Goal: Transaction & Acquisition: Purchase product/service

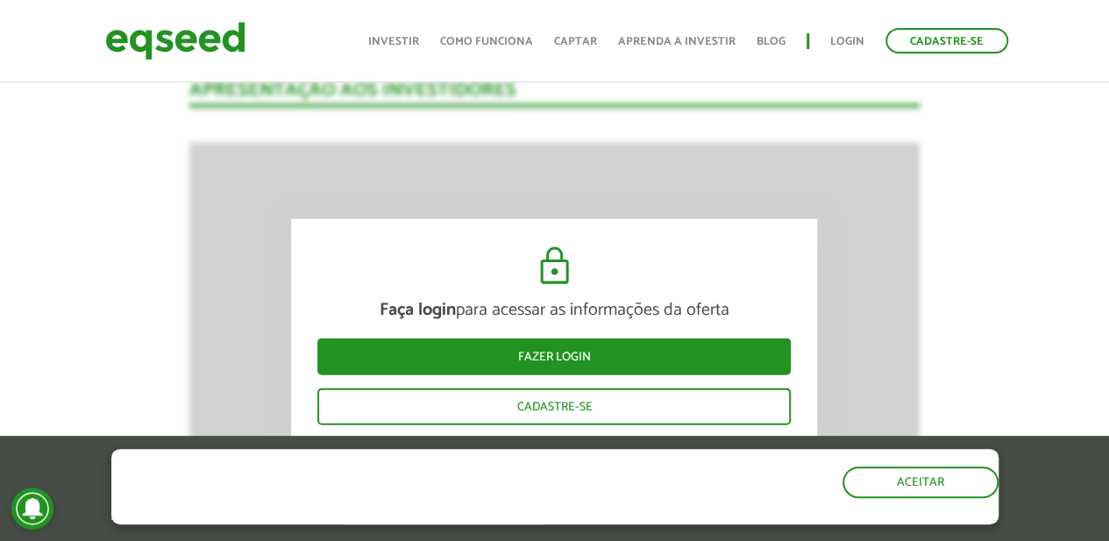
scroll to position [1578, 0]
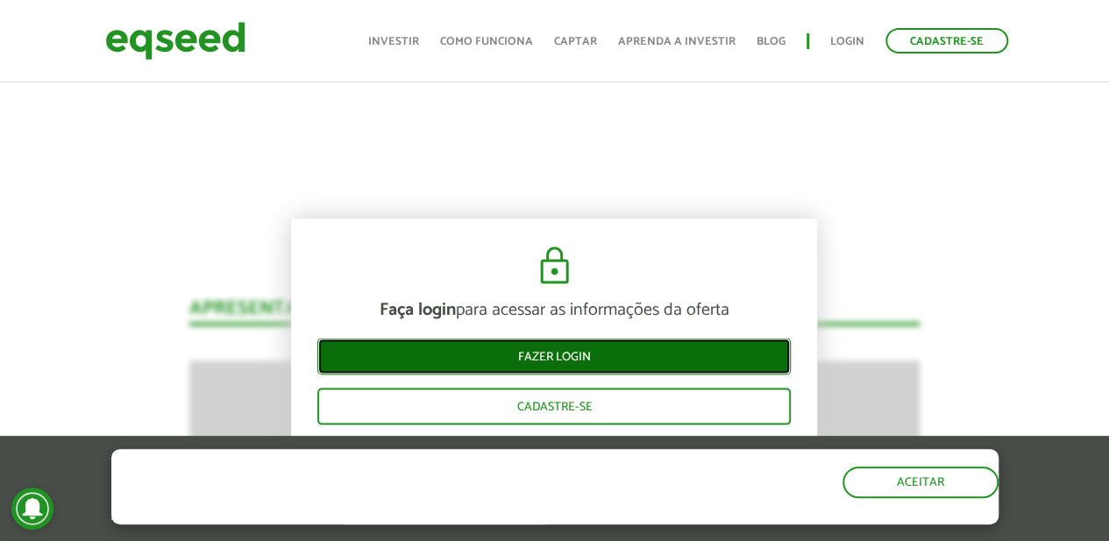
click at [542, 369] on link "Fazer login" at bounding box center [553, 356] width 473 height 37
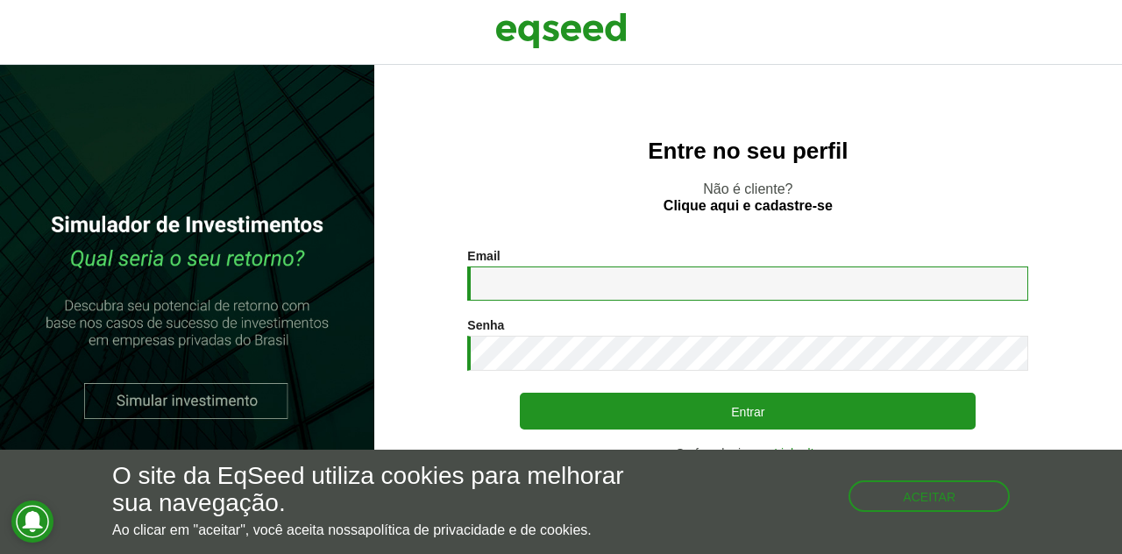
click at [554, 276] on input "Email *" at bounding box center [747, 284] width 561 height 34
click at [657, 288] on input "**********" at bounding box center [747, 284] width 561 height 34
type input "**********"
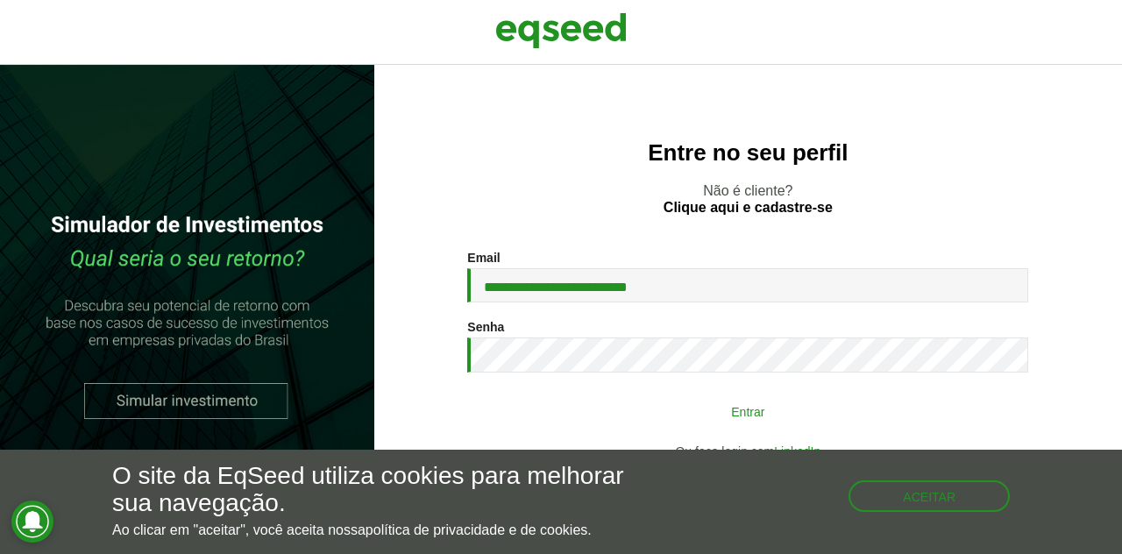
click at [615, 414] on button "Entrar" at bounding box center [748, 411] width 456 height 33
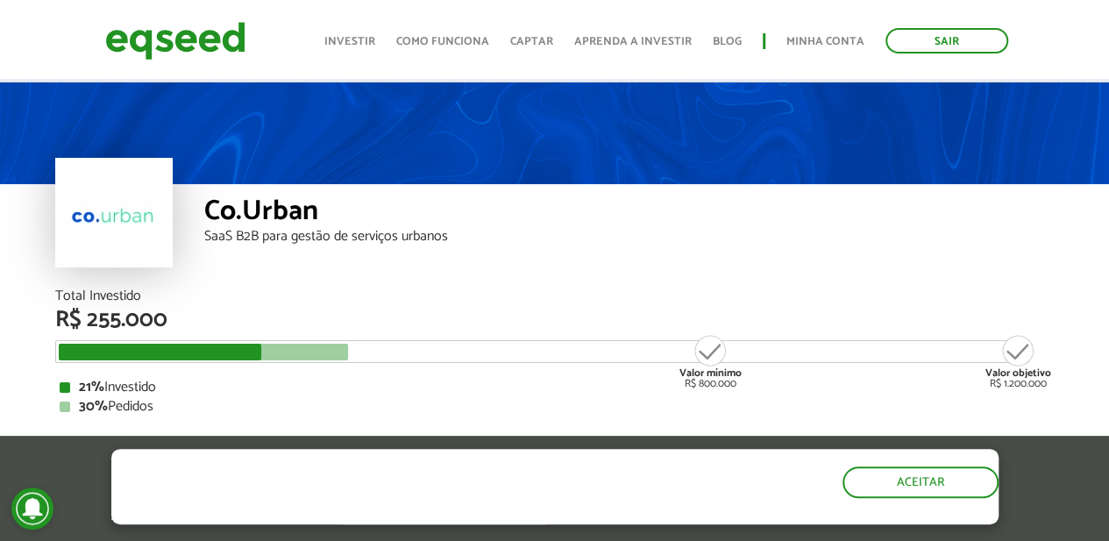
scroll to position [175, 0]
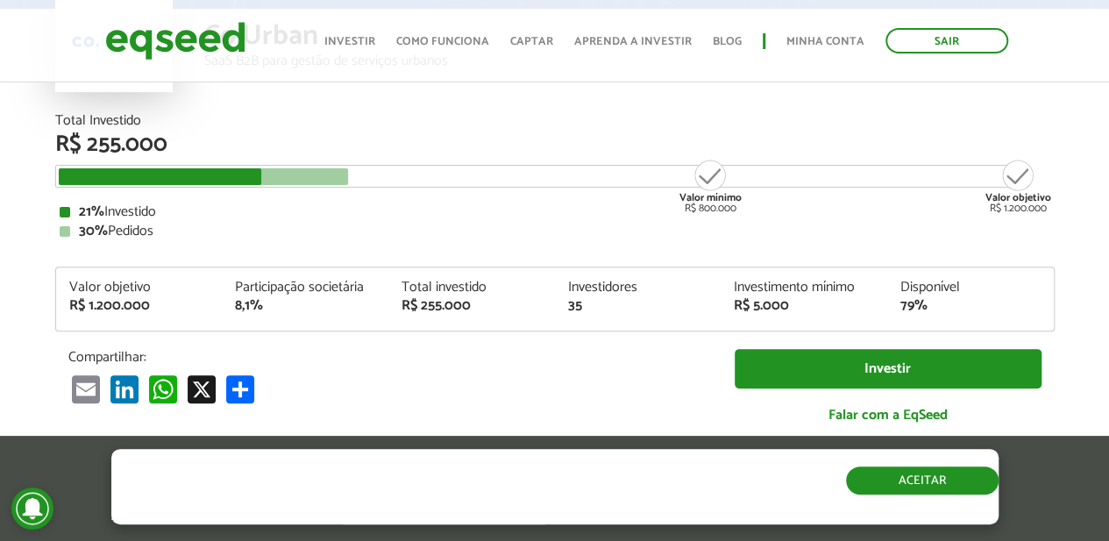
click at [886, 479] on button "Aceitar" at bounding box center [922, 480] width 153 height 28
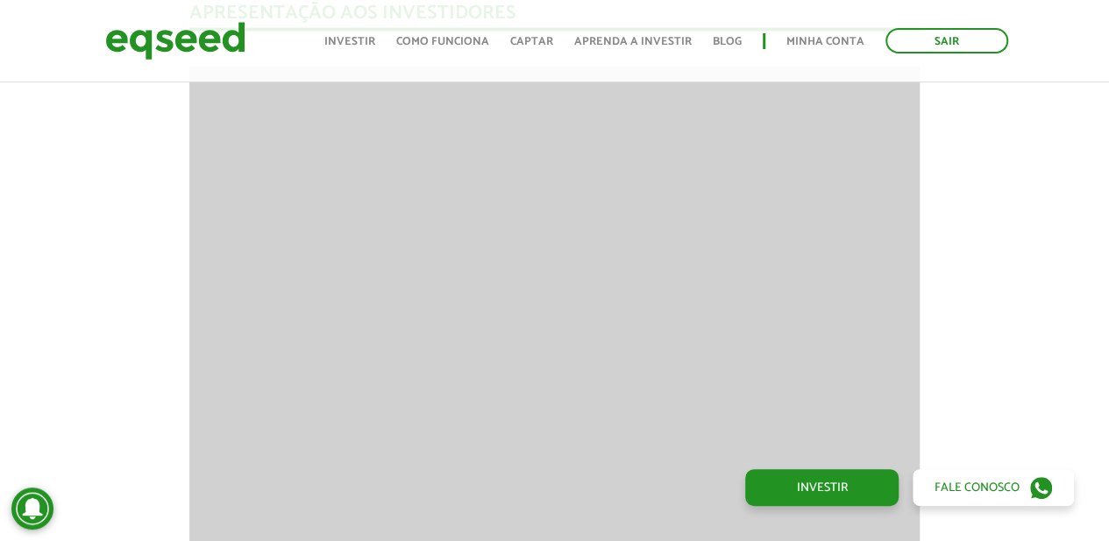
scroll to position [1578, 0]
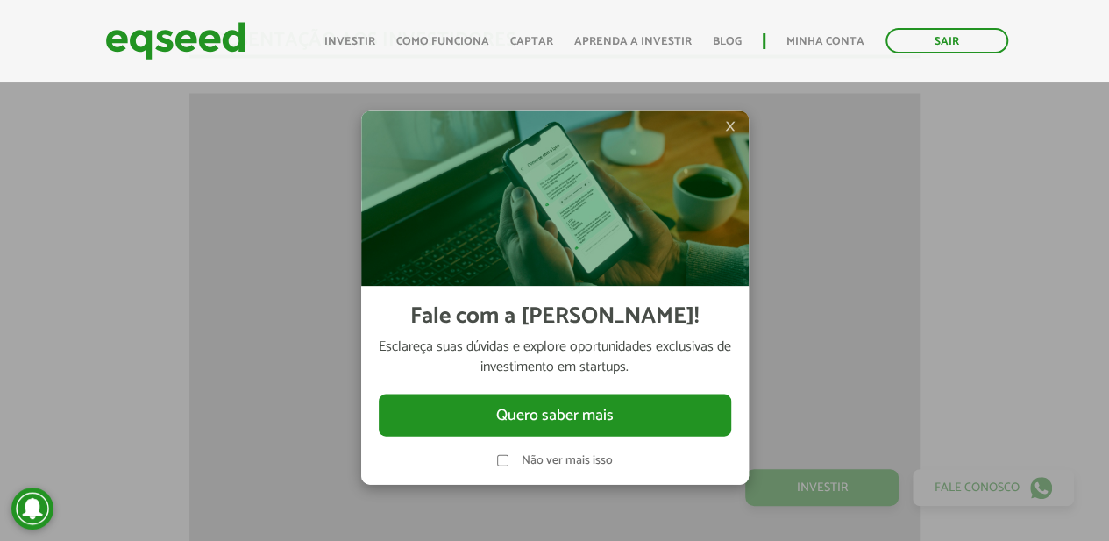
click at [564, 464] on label "Não ver mais isso" at bounding box center [567, 460] width 91 height 12
click at [945, 306] on div at bounding box center [554, 270] width 1109 height 541
click at [731, 129] on span "×" at bounding box center [730, 125] width 11 height 21
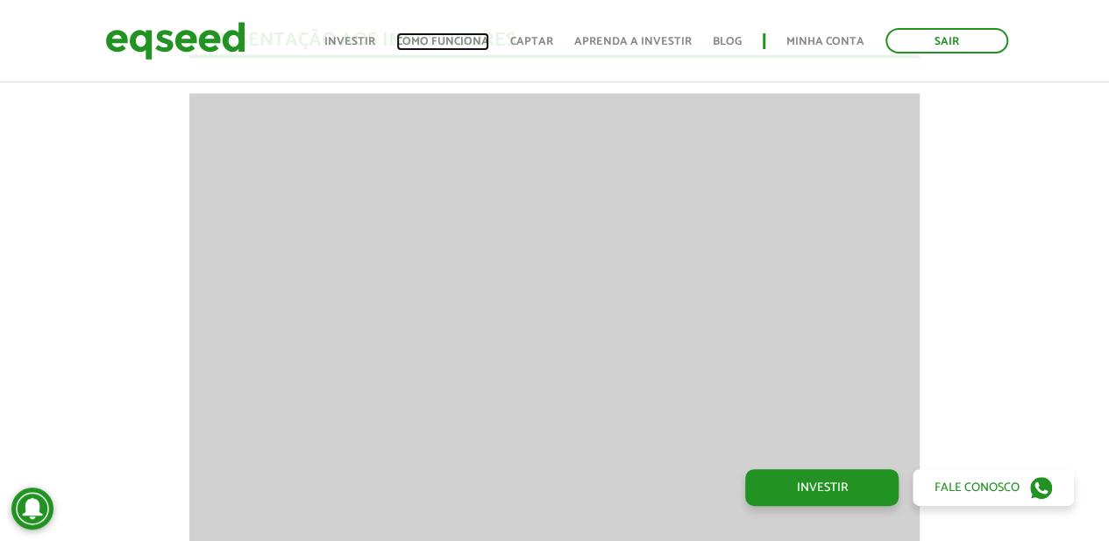
click at [459, 42] on link "Como funciona" at bounding box center [442, 41] width 93 height 11
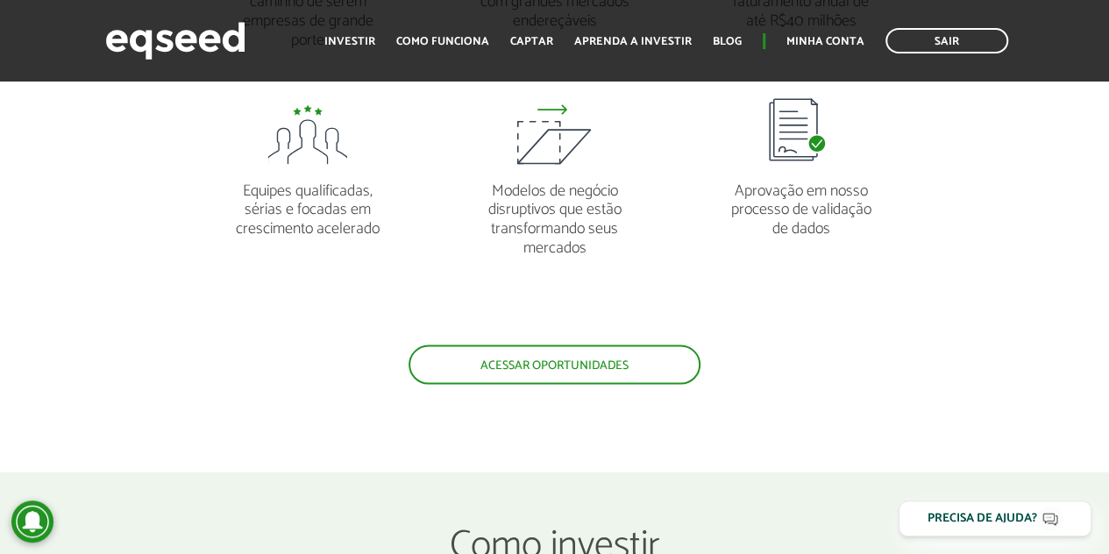
scroll to position [1578, 0]
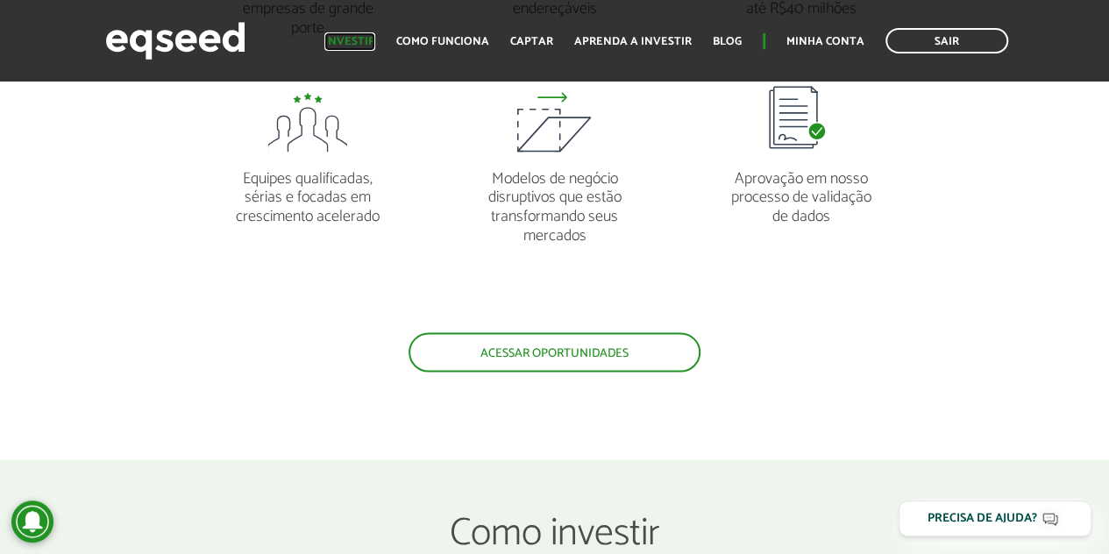
click at [359, 36] on link "Investir" at bounding box center [349, 41] width 51 height 11
